Goal: Information Seeking & Learning: Learn about a topic

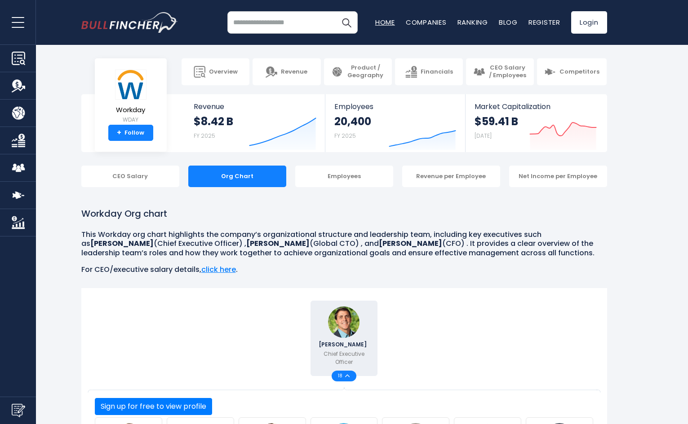
click at [385, 26] on link "Home" at bounding box center [385, 22] width 20 height 9
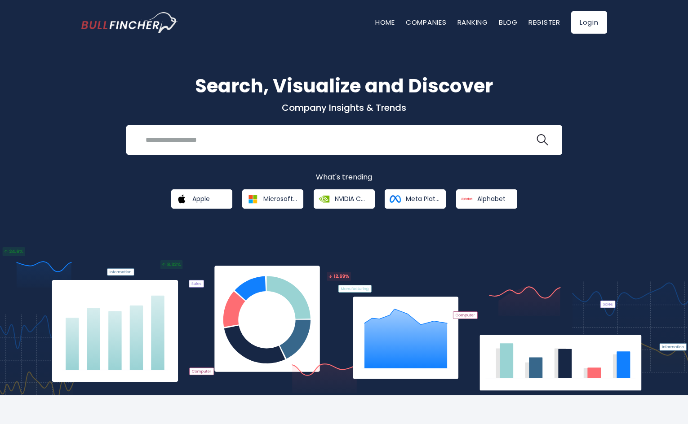
click at [678, 175] on div "Search, Visualize and Discover Company Insights & Trends Recent searches Trendi…" at bounding box center [344, 213] width 688 height 364
drag, startPoint x: 669, startPoint y: 226, endPoint x: 675, endPoint y: 229, distance: 7.1
click at [669, 226] on div "Search, Visualize and Discover Company Insights & Trends Recent searches Trendi…" at bounding box center [344, 213] width 688 height 364
click at [640, 212] on div "Search, Visualize and Discover Company Insights & Trends Recent searches Trendi…" at bounding box center [344, 213] width 688 height 364
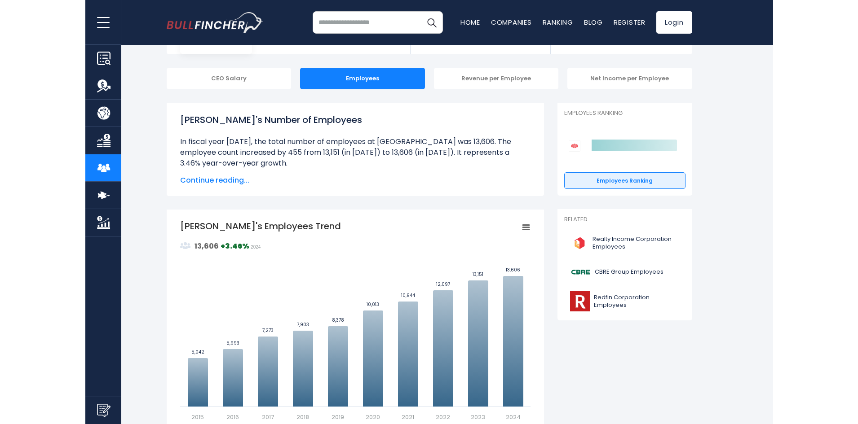
scroll to position [225, 0]
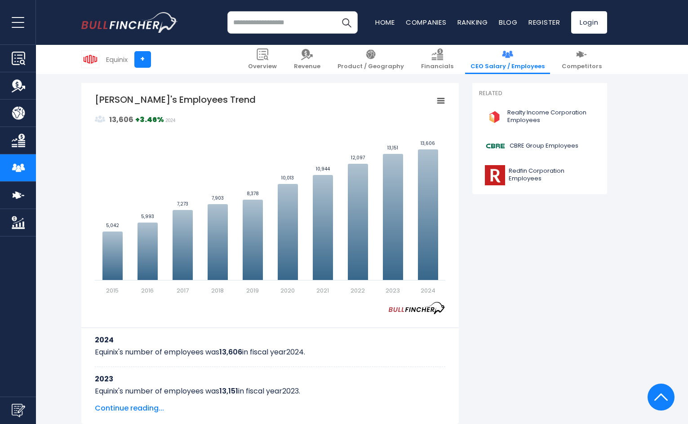
drag, startPoint x: 639, startPoint y: 123, endPoint x: 667, endPoint y: 143, distance: 34.4
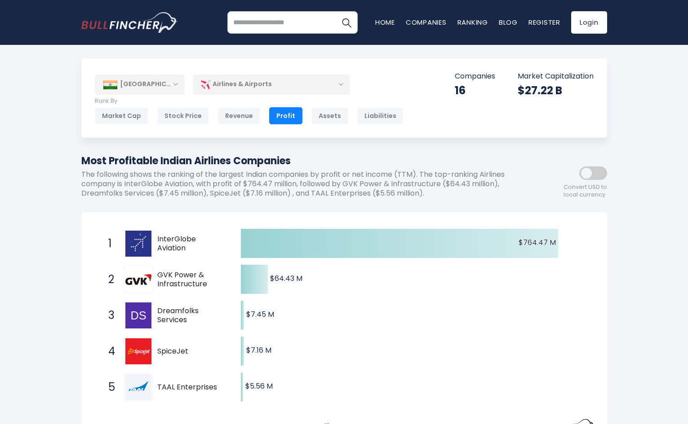
drag, startPoint x: 672, startPoint y: 120, endPoint x: 679, endPoint y: 119, distance: 6.8
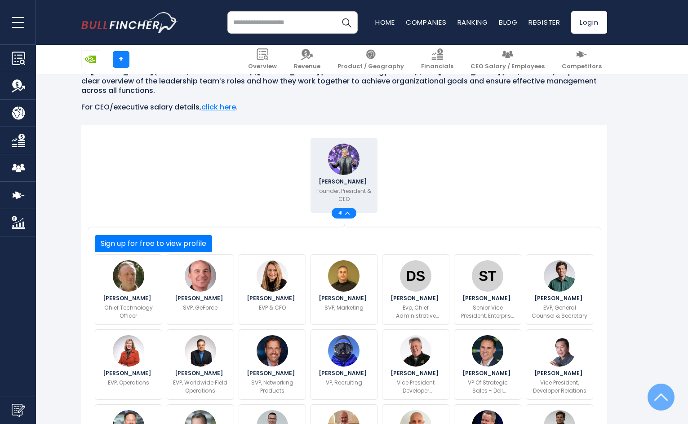
scroll to position [180, 0]
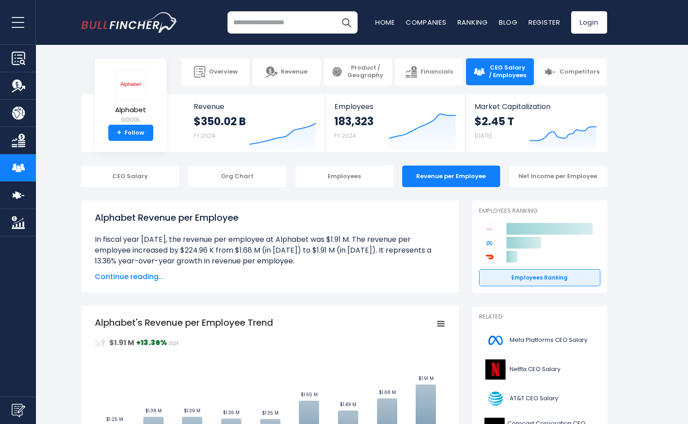
drag, startPoint x: 657, startPoint y: 101, endPoint x: 668, endPoint y: 111, distance: 15.6
click at [657, 101] on section "Alphabet GOOGL + Follow Revenue $350.02 B FY 2024 Created with Highcharts 12.1.…" at bounding box center [344, 123] width 688 height 58
